Goal: Information Seeking & Learning: Check status

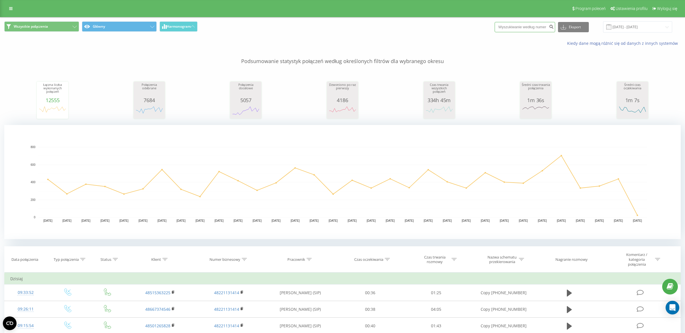
click at [529, 31] on input at bounding box center [525, 27] width 61 height 10
paste input "696661075"
type input "696661075"
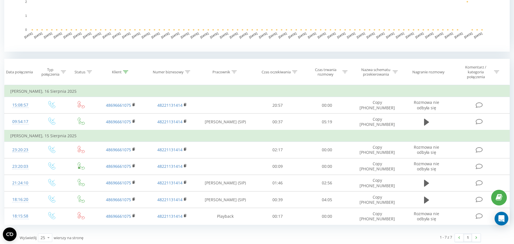
scroll to position [188, 0]
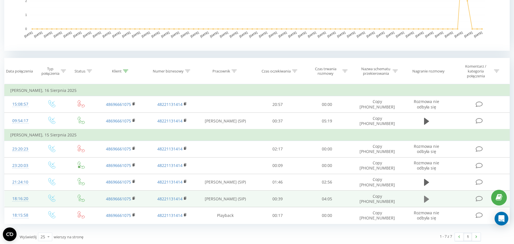
click at [423, 195] on button at bounding box center [426, 199] width 9 height 9
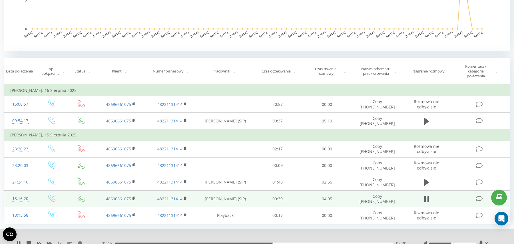
click at [59, 241] on span "1 x" at bounding box center [59, 244] width 4 height 6
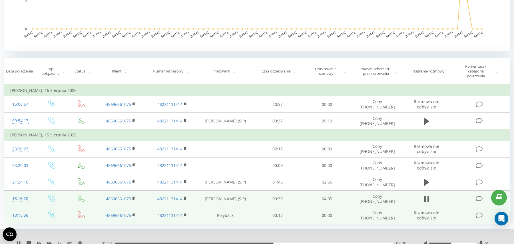
scroll to position [206, 0]
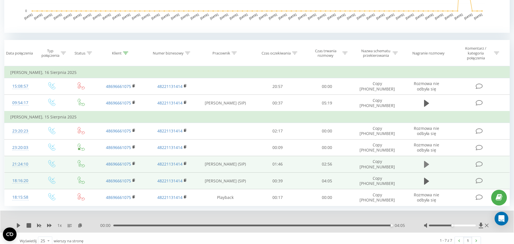
click at [426, 160] on icon at bounding box center [426, 164] width 5 height 8
click at [135, 225] on div "00:07" at bounding box center [254, 226] width 278 height 2
click at [146, 225] on div "00:13" at bounding box center [254, 226] width 278 height 2
click at [159, 225] on div "00:20" at bounding box center [254, 226] width 278 height 2
click at [177, 225] on div "00:39" at bounding box center [254, 226] width 278 height 2
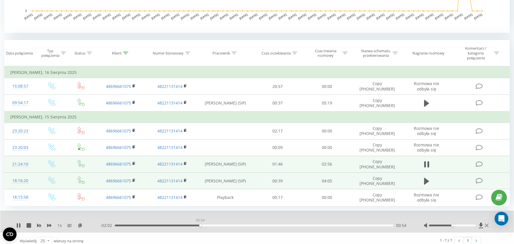
click at [200, 225] on div "00:54" at bounding box center [254, 226] width 278 height 2
click at [234, 225] on div "01:15" at bounding box center [254, 226] width 278 height 2
click at [254, 225] on div "01:16" at bounding box center [254, 226] width 278 height 2
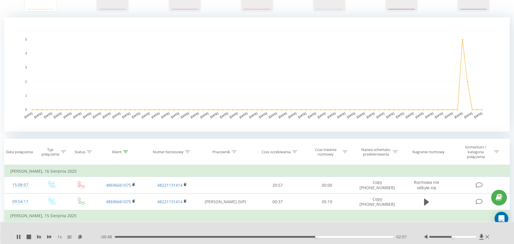
scroll to position [0, 0]
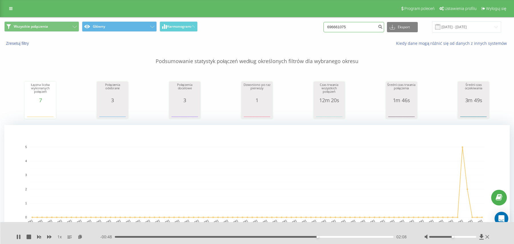
click at [363, 29] on input "696661075" at bounding box center [353, 27] width 61 height 10
drag, startPoint x: 370, startPoint y: 28, endPoint x: 331, endPoint y: 28, distance: 38.5
click at [331, 28] on div "Wszystkie połączenia Główny Harmonogram 696661075 Eksport .csv .xls .xlsx 19.05…" at bounding box center [256, 26] width 505 height 11
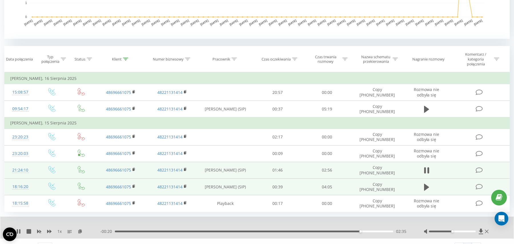
scroll to position [210, 0]
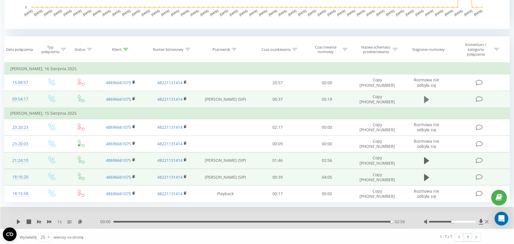
click at [429, 98] on icon at bounding box center [426, 100] width 5 height 8
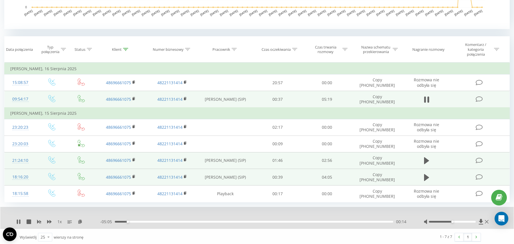
click at [137, 222] on div "- 05:05 00:14 00:14" at bounding box center [254, 222] width 309 height 6
click at [142, 219] on div "- 05:04 00:15 00:15" at bounding box center [254, 222] width 309 height 6
click at [143, 221] on div "00:33" at bounding box center [254, 222] width 278 height 2
click at [156, 221] on div "00:34" at bounding box center [254, 222] width 278 height 2
click at [214, 221] on div "01:54" at bounding box center [254, 222] width 278 height 2
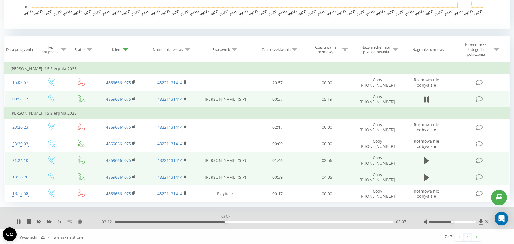
click at [226, 221] on div "02:07" at bounding box center [254, 222] width 278 height 2
click at [231, 221] on div "02:14" at bounding box center [254, 222] width 278 height 2
click at [235, 221] on div "02:18" at bounding box center [254, 222] width 278 height 2
click at [242, 221] on div "02:21" at bounding box center [254, 222] width 278 height 2
click at [251, 221] on div "02:27" at bounding box center [254, 222] width 278 height 2
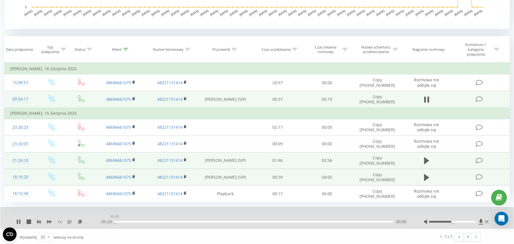
click at [267, 221] on div "00:00" at bounding box center [254, 222] width 278 height 2
click at [279, 221] on div "02:58" at bounding box center [254, 222] width 278 height 2
click at [287, 221] on div "03:09" at bounding box center [254, 222] width 278 height 2
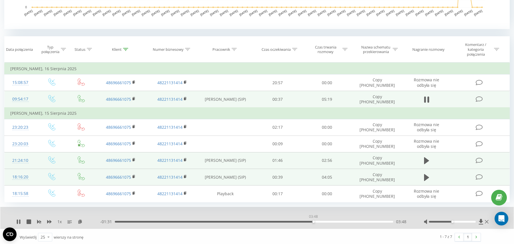
click at [313, 221] on div "03:48" at bounding box center [254, 222] width 278 height 2
click at [325, 221] on div "04:01" at bounding box center [254, 222] width 278 height 2
click at [342, 221] on div "04:10" at bounding box center [254, 222] width 278 height 2
click at [352, 221] on div "04:33" at bounding box center [254, 222] width 278 height 2
click at [358, 221] on div "04:40" at bounding box center [254, 222] width 278 height 2
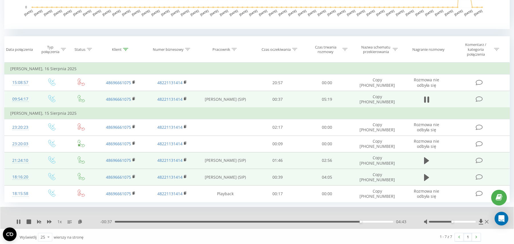
click at [366, 221] on div "04:43" at bounding box center [254, 222] width 278 height 2
click at [373, 221] on div "04:50" at bounding box center [254, 222] width 278 height 2
click at [381, 221] on div "04:59" at bounding box center [254, 222] width 278 height 2
click at [386, 221] on div "05:07" at bounding box center [254, 222] width 278 height 2
click at [391, 221] on div "05:13" at bounding box center [254, 222] width 278 height 2
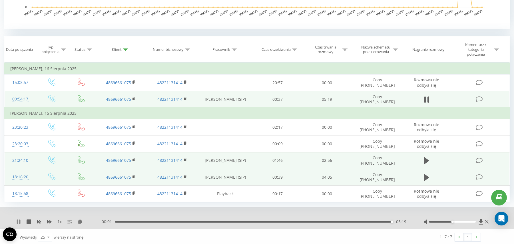
click at [17, 220] on icon at bounding box center [17, 222] width 1 height 5
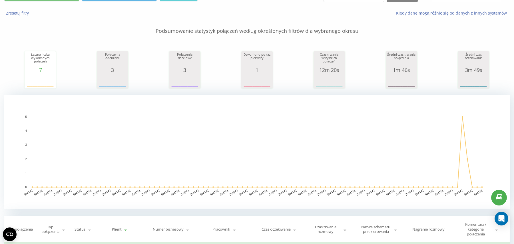
scroll to position [0, 0]
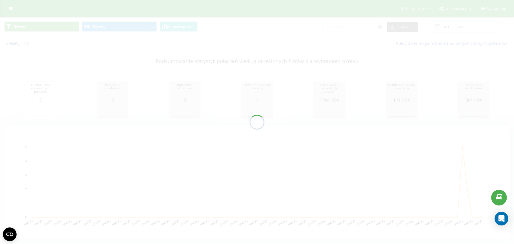
click at [368, 28] on div "Główny Główny Harmonogram 696661075 Eksport .csv .xls .xlsx 19.05.2025 - 19.08.…" at bounding box center [257, 134] width 514 height 234
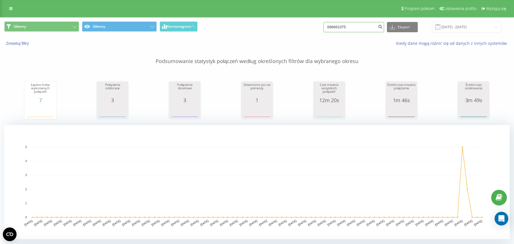
click at [368, 28] on input "696661075" at bounding box center [353, 27] width 61 height 10
drag, startPoint x: 368, startPoint y: 28, endPoint x: 324, endPoint y: 28, distance: 44.5
click at [324, 28] on div "Główny Główny Harmonogram 696661075 Eksport .csv .xls .xlsx 19.05.2025 - 19.08.…" at bounding box center [256, 26] width 505 height 11
paste input "667705566"
type input "6"
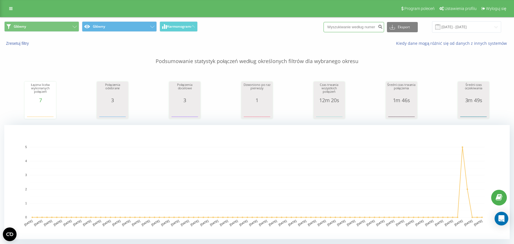
paste input "667705566"
type input "667705566"
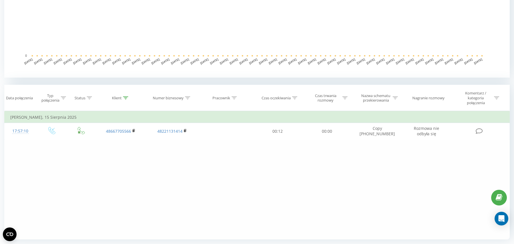
scroll to position [178, 0]
